Goal: Task Accomplishment & Management: Complete application form

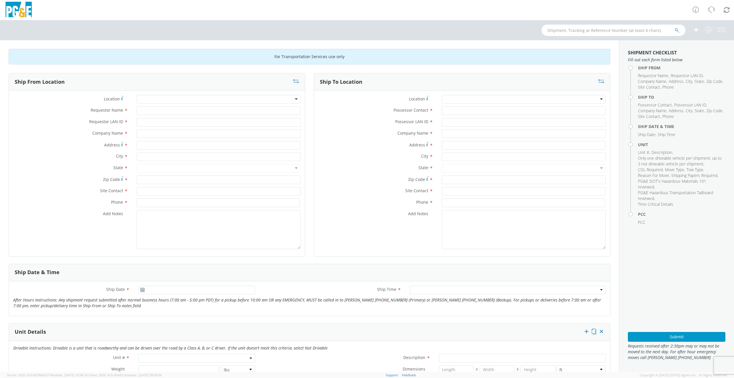
click at [560, 30] on input "text" at bounding box center [614, 30] width 144 height 12
type input "b26118"
click at [675, 27] on button "submit" at bounding box center [677, 30] width 5 height 7
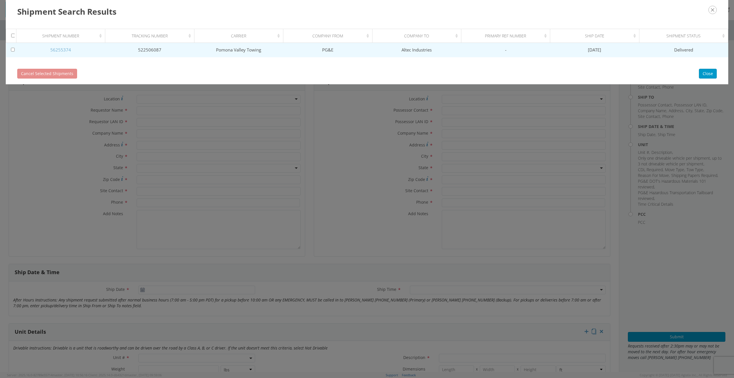
click at [63, 49] on link "56255374" at bounding box center [60, 50] width 21 height 6
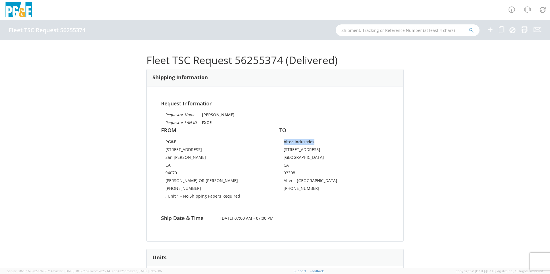
drag, startPoint x: 282, startPoint y: 143, endPoint x: 312, endPoint y: 143, distance: 29.9
click at [312, 143] on td "Altec Industries" at bounding box center [334, 143] width 101 height 8
drag, startPoint x: 312, startPoint y: 143, endPoint x: 306, endPoint y: 143, distance: 5.5
copy strong "Altec Industries"
drag, startPoint x: 190, startPoint y: 187, endPoint x: 164, endPoint y: 188, distance: 26.2
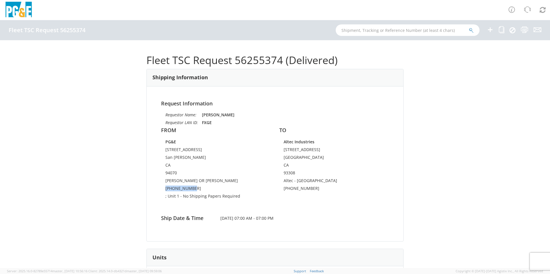
click at [165, 188] on td "[PHONE_NUMBER]" at bounding box center [215, 190] width 101 height 8
drag, startPoint x: 164, startPoint y: 188, endPoint x: 168, endPoint y: 188, distance: 4.4
copy td "[PHONE_NUMBER]"
drag, startPoint x: 283, startPoint y: 181, endPoint x: 315, endPoint y: 182, distance: 32.8
click at [315, 182] on td "Altec - [GEOGRAPHIC_DATA]" at bounding box center [334, 182] width 101 height 8
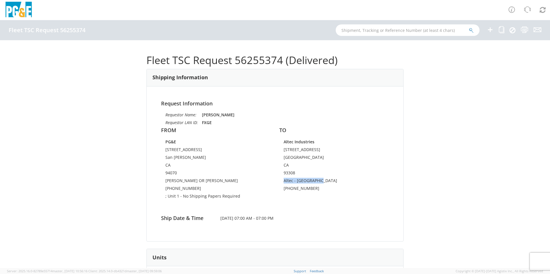
copy td "Altec - [GEOGRAPHIC_DATA]"
drag, startPoint x: 282, startPoint y: 150, endPoint x: 325, endPoint y: 150, distance: 42.9
click at [325, 150] on td "[STREET_ADDRESS]" at bounding box center [334, 151] width 101 height 8
drag, startPoint x: 325, startPoint y: 150, endPoint x: 321, endPoint y: 150, distance: 3.5
copy td "[STREET_ADDRESS]"
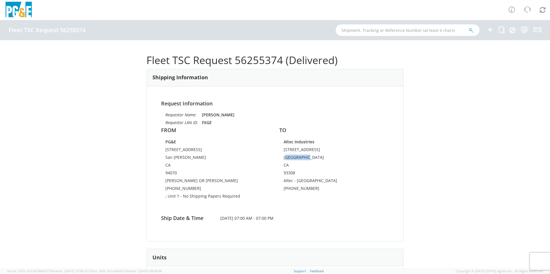
drag, startPoint x: 304, startPoint y: 157, endPoint x: 285, endPoint y: 157, distance: 19.0
click at [285, 157] on td "[GEOGRAPHIC_DATA]" at bounding box center [334, 159] width 101 height 8
drag, startPoint x: 285, startPoint y: 157, endPoint x: 281, endPoint y: 157, distance: 3.2
click at [284, 157] on td "[GEOGRAPHIC_DATA]" at bounding box center [334, 159] width 101 height 8
drag, startPoint x: 282, startPoint y: 158, endPoint x: 307, endPoint y: 161, distance: 25.2
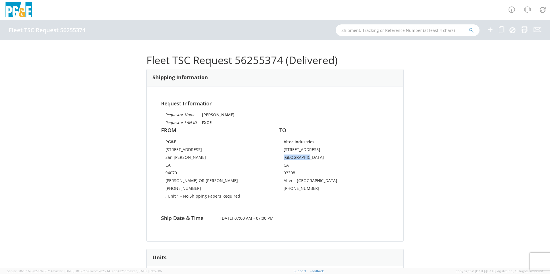
click at [307, 161] on td "[GEOGRAPHIC_DATA]" at bounding box center [334, 159] width 101 height 8
drag, startPoint x: 307, startPoint y: 161, endPoint x: 299, endPoint y: 158, distance: 8.6
copy td "[GEOGRAPHIC_DATA]"
drag, startPoint x: 312, startPoint y: 186, endPoint x: 282, endPoint y: 187, distance: 29.9
click at [284, 187] on td "[PHONE_NUMBER]" at bounding box center [334, 190] width 101 height 8
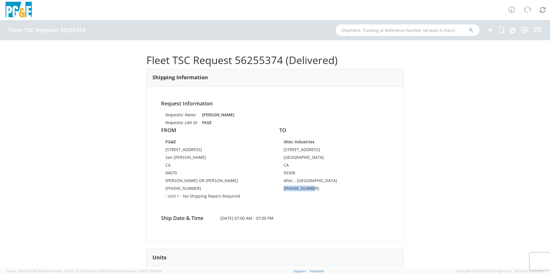
copy td "[PHONE_NUMBER]"
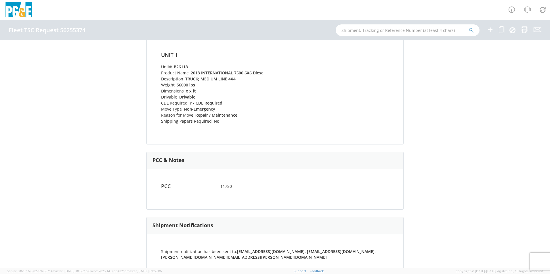
scroll to position [236, 0]
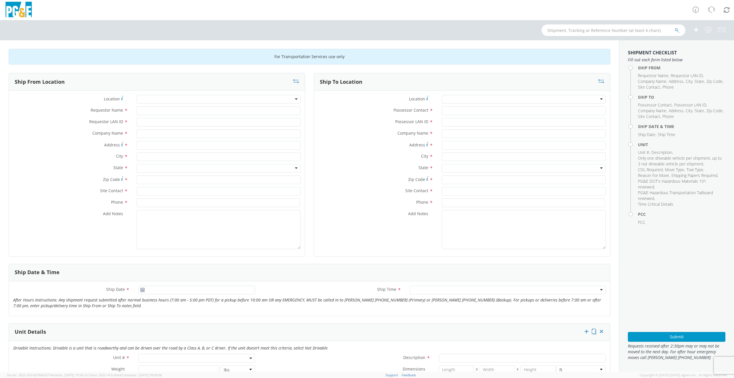
click at [151, 101] on div at bounding box center [219, 99] width 164 height 9
drag, startPoint x: 150, startPoint y: 100, endPoint x: 142, endPoint y: 98, distance: 8.3
click at [142, 98] on div at bounding box center [219, 99] width 164 height 9
click at [114, 95] on label "Location Company locations *" at bounding box center [70, 99] width 123 height 8
click at [263, 98] on div at bounding box center [219, 99] width 164 height 9
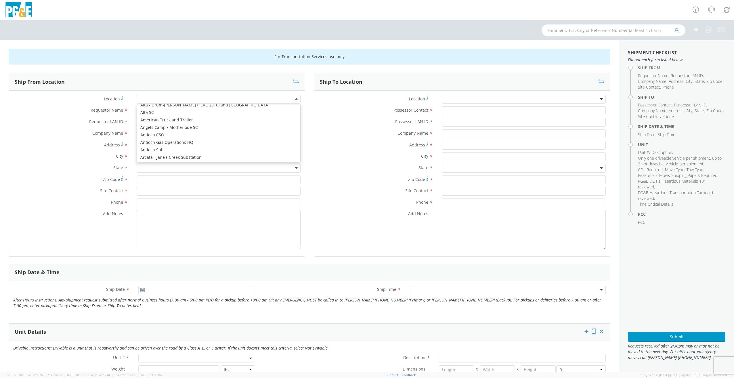
scroll to position [58, 0]
click at [73, 122] on label "Requestor LAN ID *" at bounding box center [70, 121] width 123 height 7
click at [137, 122] on input "Requestor LAN ID *" at bounding box center [219, 122] width 164 height 9
click at [563, 99] on div at bounding box center [524, 99] width 164 height 9
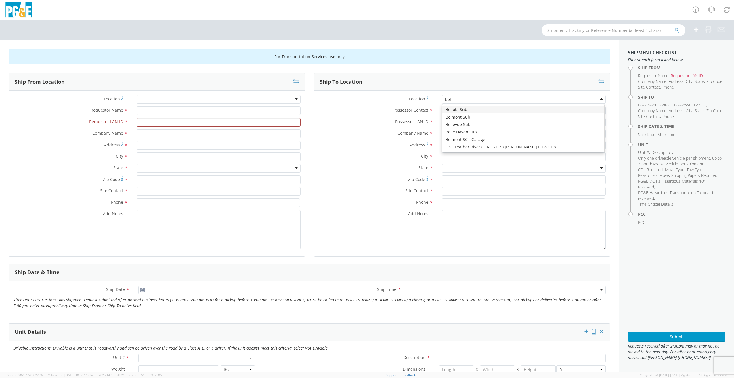
scroll to position [0, 0]
type input "belmont"
type input "PG&E"
type input "[STREET_ADDRESS]"
type input "San [PERSON_NAME]"
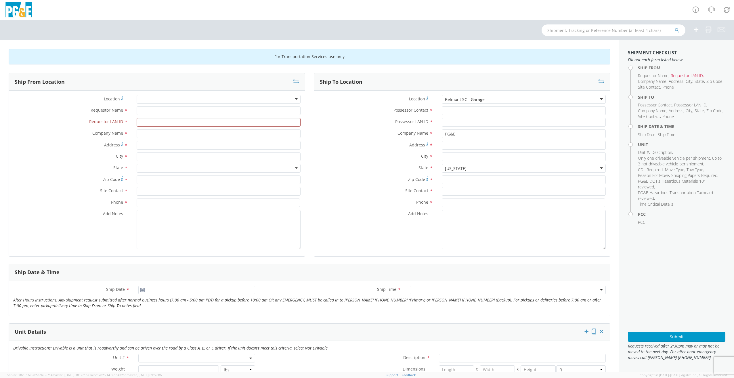
type input "94070"
click at [449, 110] on input "Possessor Contact *" at bounding box center [524, 110] width 164 height 9
type input "f"
type input "Frank Galea"
click at [453, 124] on input "FX" at bounding box center [524, 122] width 164 height 9
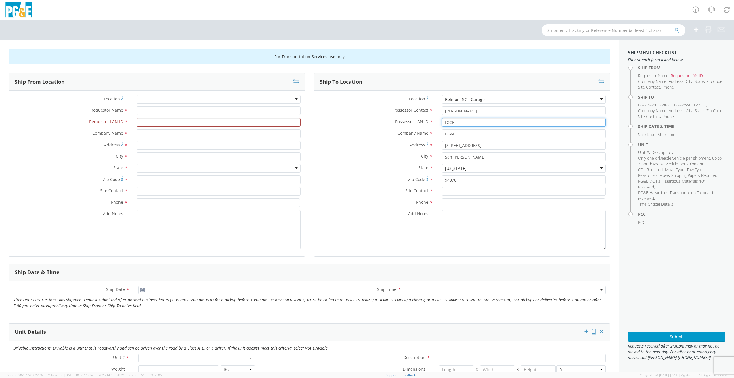
type input "FXGE"
click at [454, 192] on input "text" at bounding box center [524, 191] width 164 height 9
type input "Frank or Blair"
click at [445, 201] on input at bounding box center [523, 203] width 163 height 9
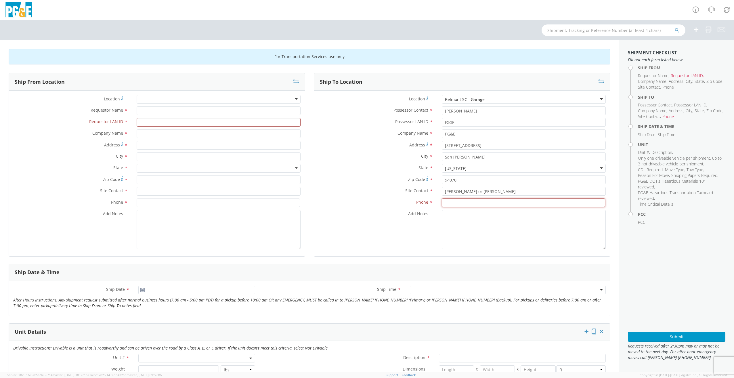
click at [473, 200] on input at bounding box center [523, 203] width 163 height 9
paste input "[PHONE_NUMBER]"
type input "[PHONE_NUMBER]"
click at [458, 226] on textarea "Add Notes *" at bounding box center [524, 229] width 164 height 39
click at [143, 218] on textarea "Add Notes *" at bounding box center [219, 229] width 164 height 39
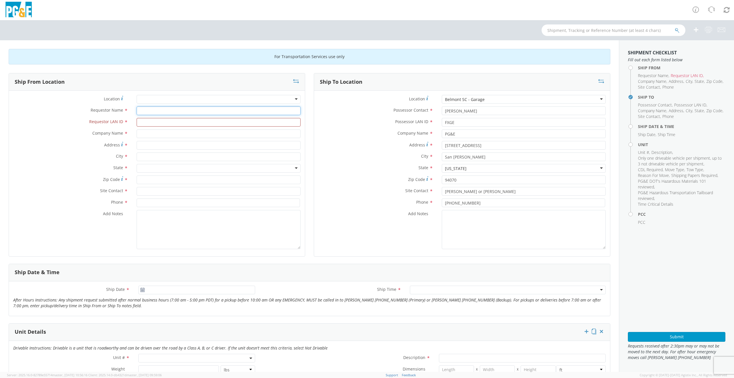
click at [146, 109] on input "Requestor Name *" at bounding box center [219, 110] width 164 height 9
click at [141, 133] on input "text" at bounding box center [219, 133] width 164 height 9
paste input "Altec - [GEOGRAPHIC_DATA]"
type input "Altec - [GEOGRAPHIC_DATA]"
click at [146, 146] on input "Address *" at bounding box center [219, 145] width 164 height 9
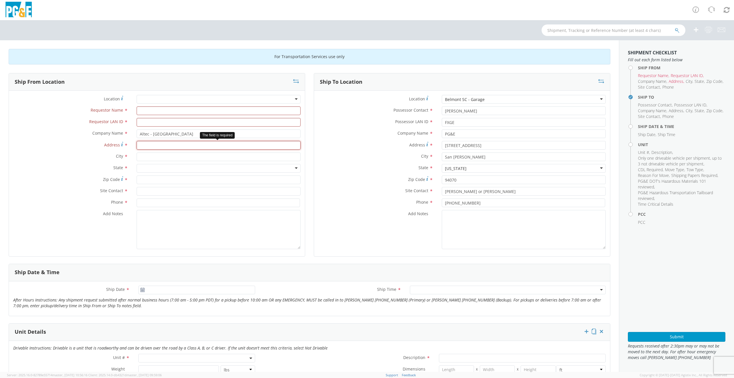
click at [144, 144] on input "Address *" at bounding box center [219, 145] width 164 height 9
paste input "[STREET_ADDRESS]"
type input "[STREET_ADDRESS]"
click at [149, 155] on input "text" at bounding box center [219, 156] width 164 height 9
click at [148, 155] on input "text" at bounding box center [219, 156] width 164 height 9
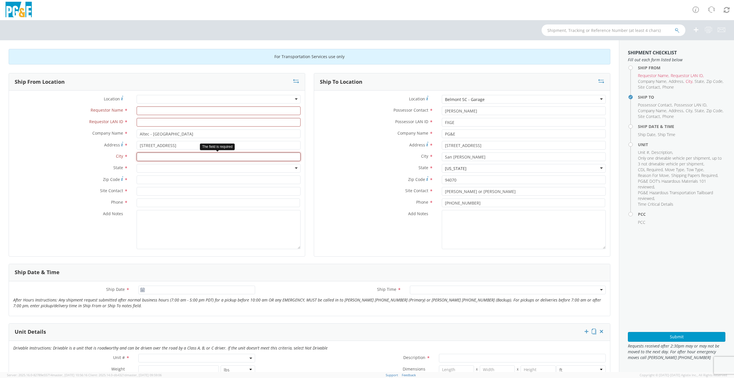
paste input "[GEOGRAPHIC_DATA]"
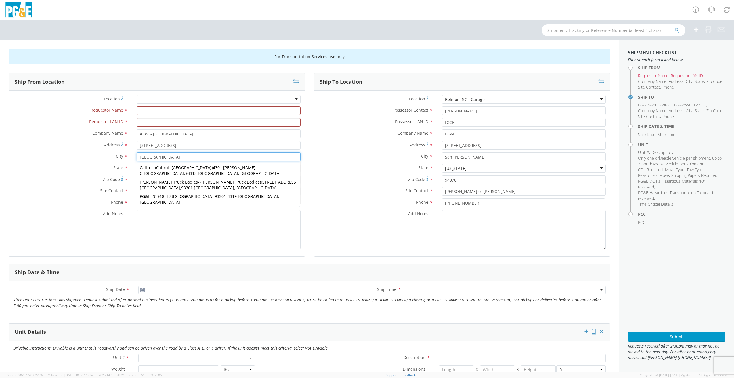
type input "[GEOGRAPHIC_DATA]"
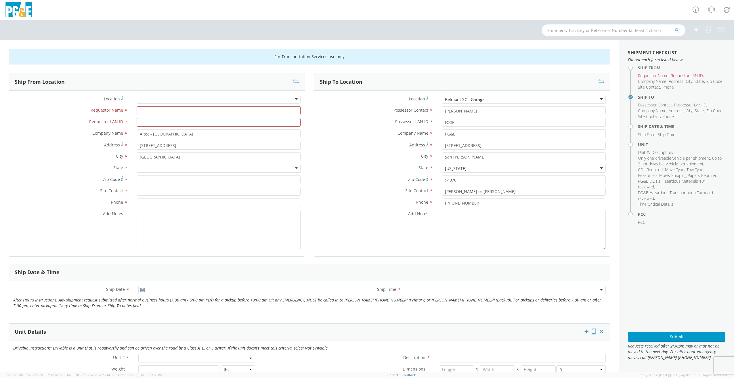
click at [103, 164] on label "State *" at bounding box center [70, 167] width 123 height 7
click at [150, 169] on div at bounding box center [219, 168] width 164 height 9
click at [143, 181] on input "Zip Code *" at bounding box center [219, 180] width 164 height 9
type input "93308"
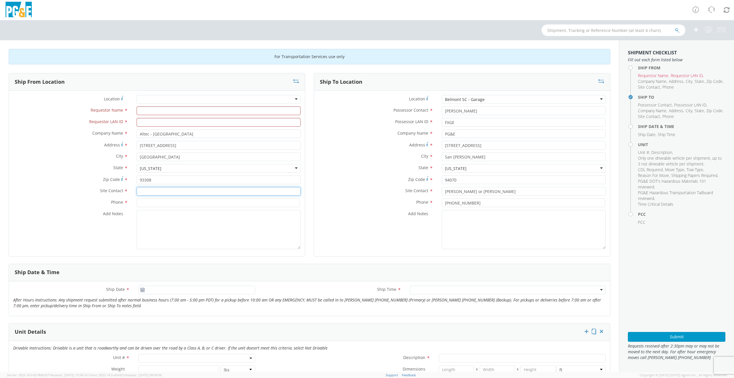
click at [144, 192] on input "text" at bounding box center [219, 191] width 164 height 9
type input "Tony Acher"
click at [144, 202] on input at bounding box center [218, 203] width 163 height 9
paste input "[PHONE_NUMBER]"
type input "[PHONE_NUMBER]"
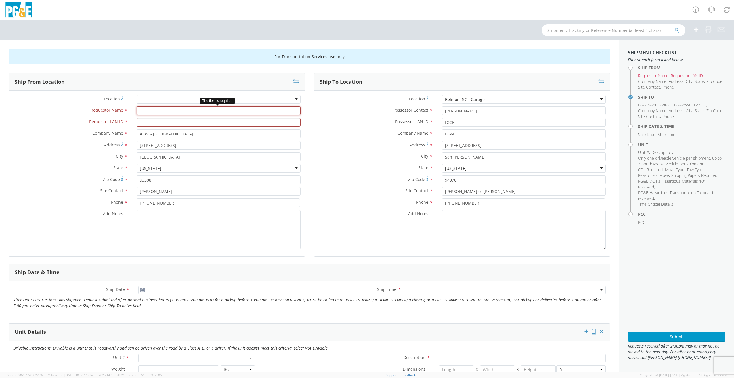
click at [150, 112] on input "Requestor Name *" at bounding box center [219, 110] width 164 height 9
type input "Julian Boone"
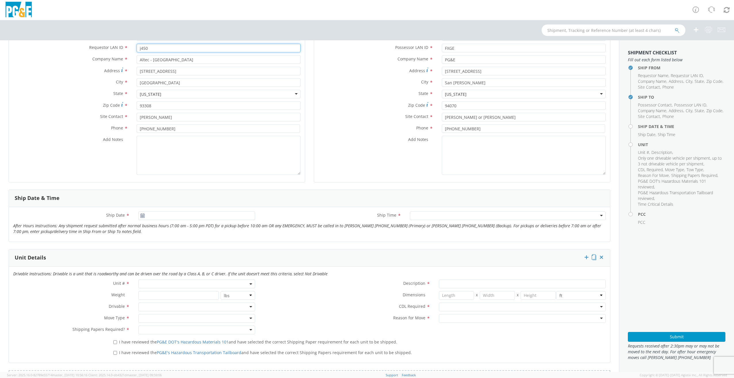
scroll to position [86, 0]
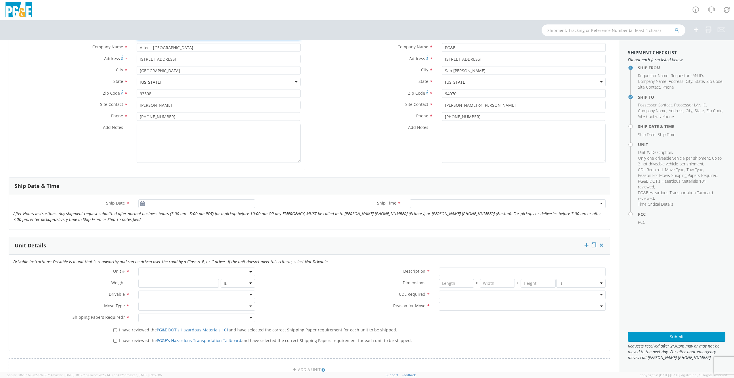
type input "j450"
click at [142, 202] on use at bounding box center [143, 203] width 4 height 4
click at [143, 201] on use at bounding box center [143, 203] width 4 height 4
click at [142, 203] on icon at bounding box center [142, 203] width 5 height 5
click at [148, 203] on input "Ship Date *" at bounding box center [196, 203] width 117 height 9
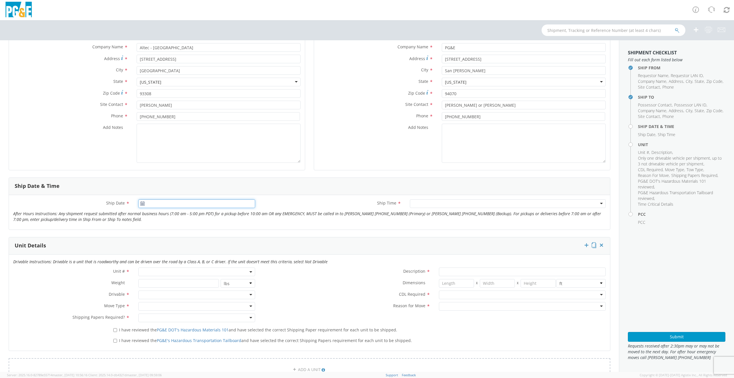
type input "08/11/2025"
click at [158, 247] on td "11" at bounding box center [156, 249] width 12 height 9
click at [417, 203] on div at bounding box center [508, 203] width 196 height 9
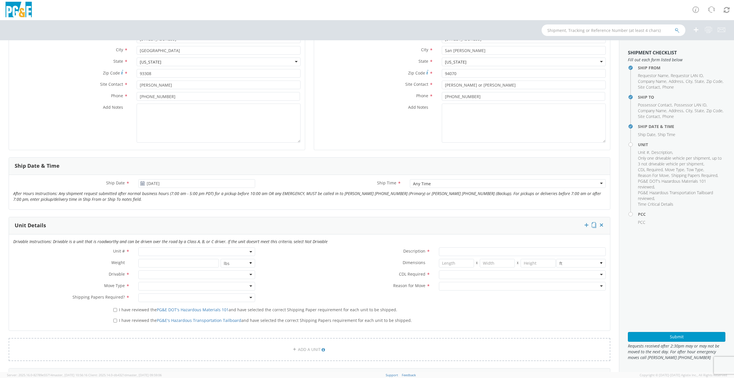
scroll to position [115, 0]
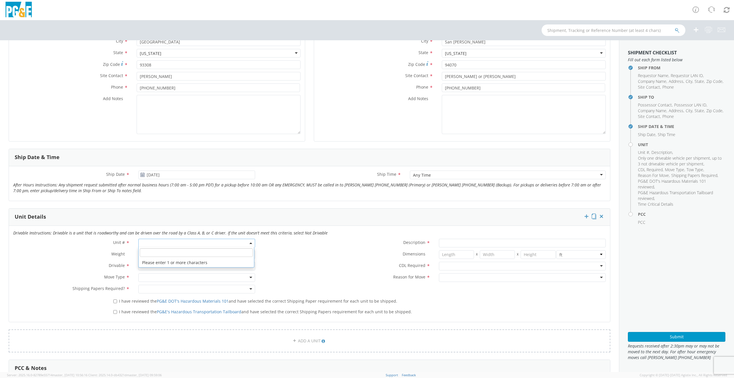
click at [163, 240] on span at bounding box center [196, 243] width 117 height 9
click at [156, 250] on input "search" at bounding box center [196, 252] width 113 height 9
type input "B25118"
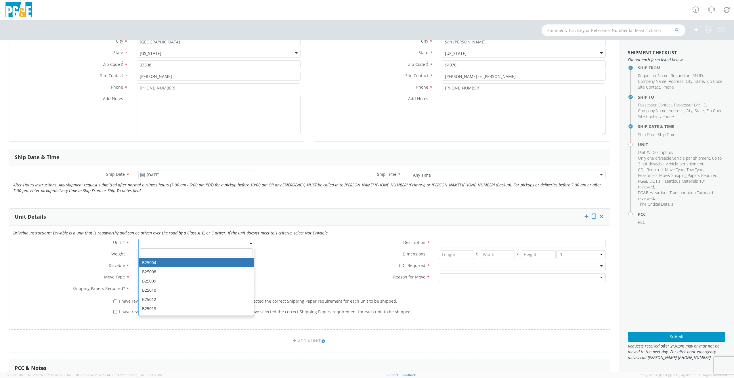
click at [100, 251] on label "Weight *" at bounding box center [71, 253] width 125 height 7
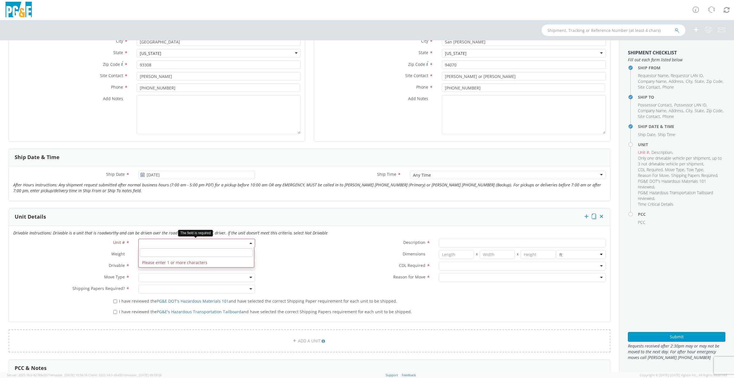
click at [160, 243] on span at bounding box center [196, 243] width 117 height 9
click at [163, 258] on li "Please enter 1 or more characters" at bounding box center [196, 262] width 115 height 9
click at [164, 253] on input "search" at bounding box center [196, 252] width 113 height 9
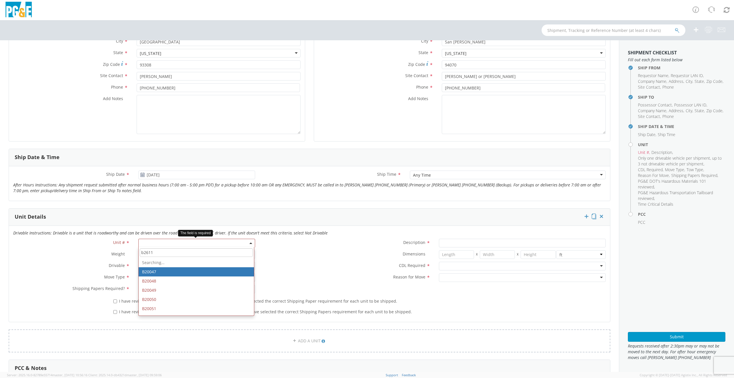
type input "b26118"
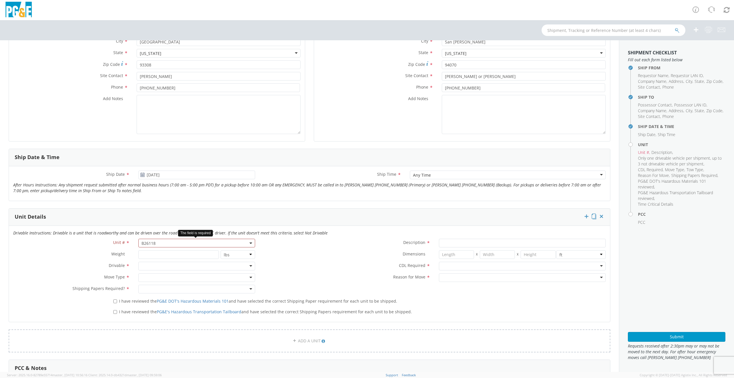
select select "B26118"
type input "TRUCK; MEDIUM LINE 4X4"
type input "56000"
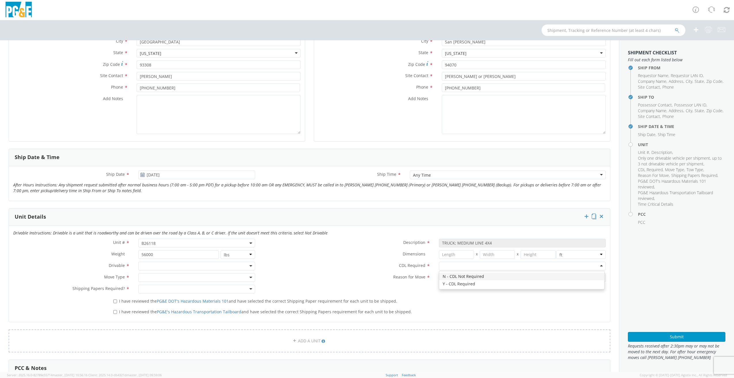
click at [449, 267] on div at bounding box center [522, 266] width 167 height 9
click at [443, 276] on div at bounding box center [522, 277] width 167 height 9
click at [251, 267] on div at bounding box center [196, 266] width 117 height 9
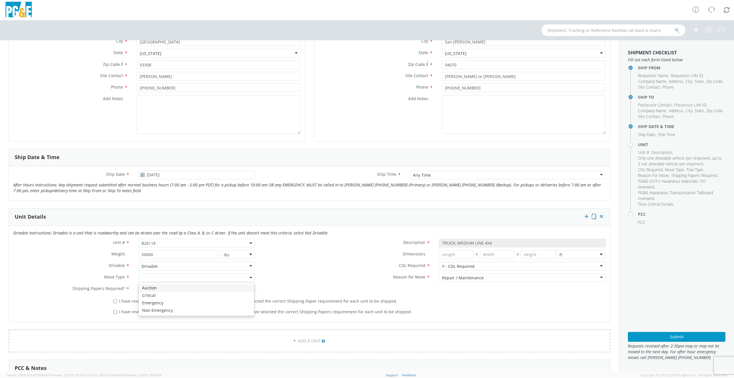
click at [251, 276] on div at bounding box center [196, 277] width 117 height 9
click at [240, 287] on div at bounding box center [196, 289] width 117 height 9
click at [113, 300] on input "I have reviewed the PG&E DOT's Hazardous Materials 101 and have selected the co…" at bounding box center [115, 302] width 4 height 4
checkbox input "true"
click at [115, 312] on input "I have reviewed the PG&E's Hazardous Transportation Tailboard and have selected…" at bounding box center [115, 312] width 4 height 4
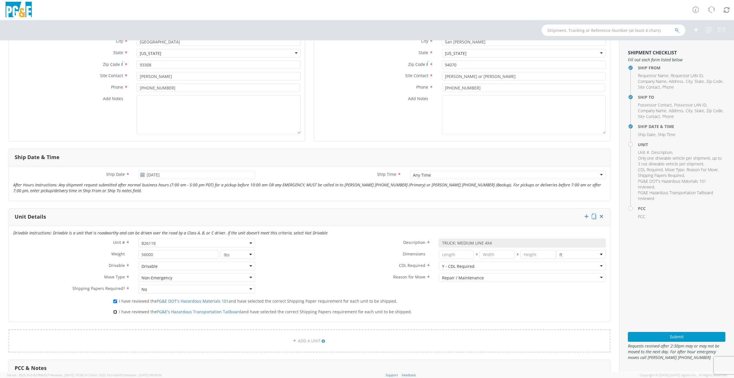
checkbox input "true"
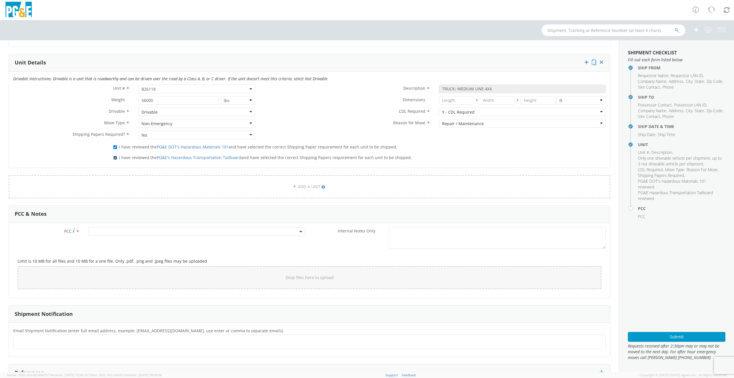
scroll to position [316, 0]
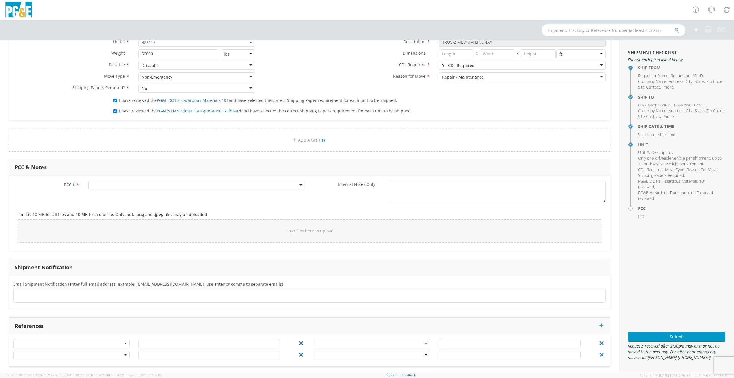
click at [215, 185] on span at bounding box center [196, 185] width 217 height 9
click at [189, 195] on input "number" at bounding box center [196, 194] width 212 height 9
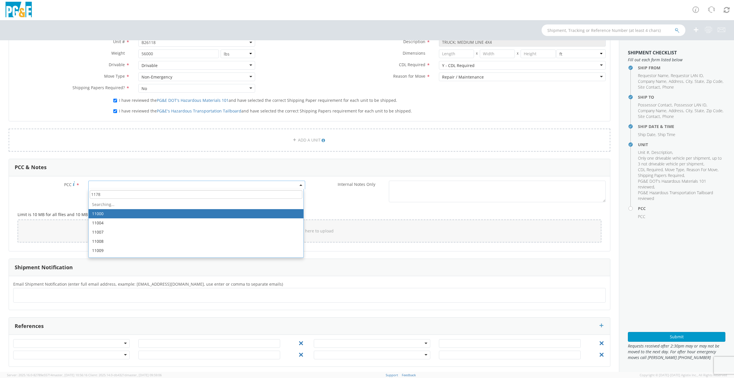
type input "11780"
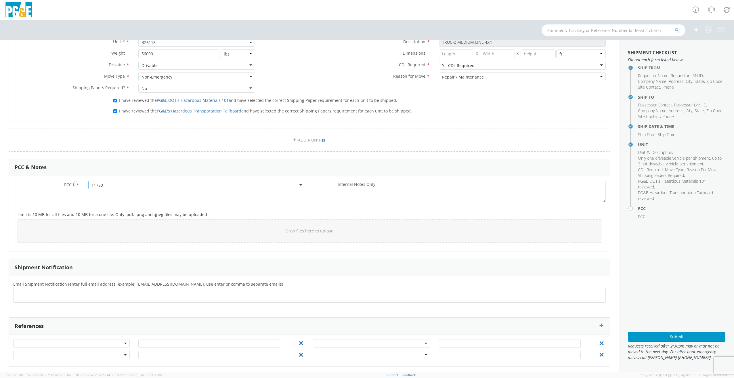
select select "11780"
click at [116, 295] on ul at bounding box center [309, 295] width 587 height 9
type input "fx"
click at [27, 293] on button "×" at bounding box center [27, 295] width 3 height 7
click at [27, 293] on ul at bounding box center [309, 295] width 587 height 9
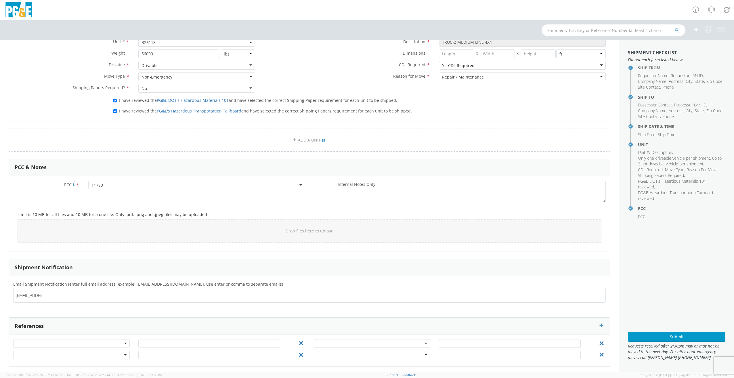
type input "fxge@pge.com"
type input "b4c2@pge.com"
type input "j450@pge.com"
click at [678, 336] on button "Submit" at bounding box center [677, 337] width 98 height 10
